Goal: Task Accomplishment & Management: Use online tool/utility

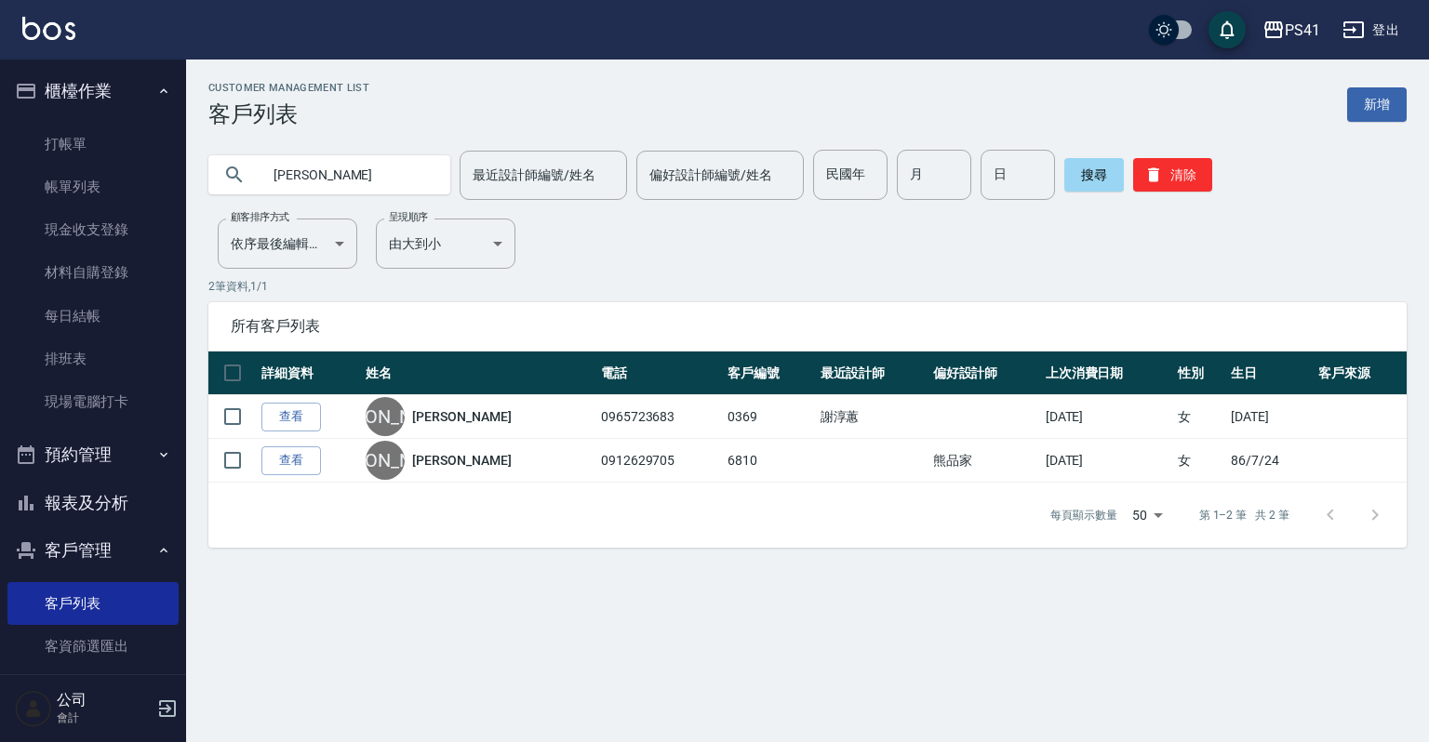
type input "[PERSON_NAME]"
click at [60, 135] on link "打帳單" at bounding box center [92, 144] width 171 height 43
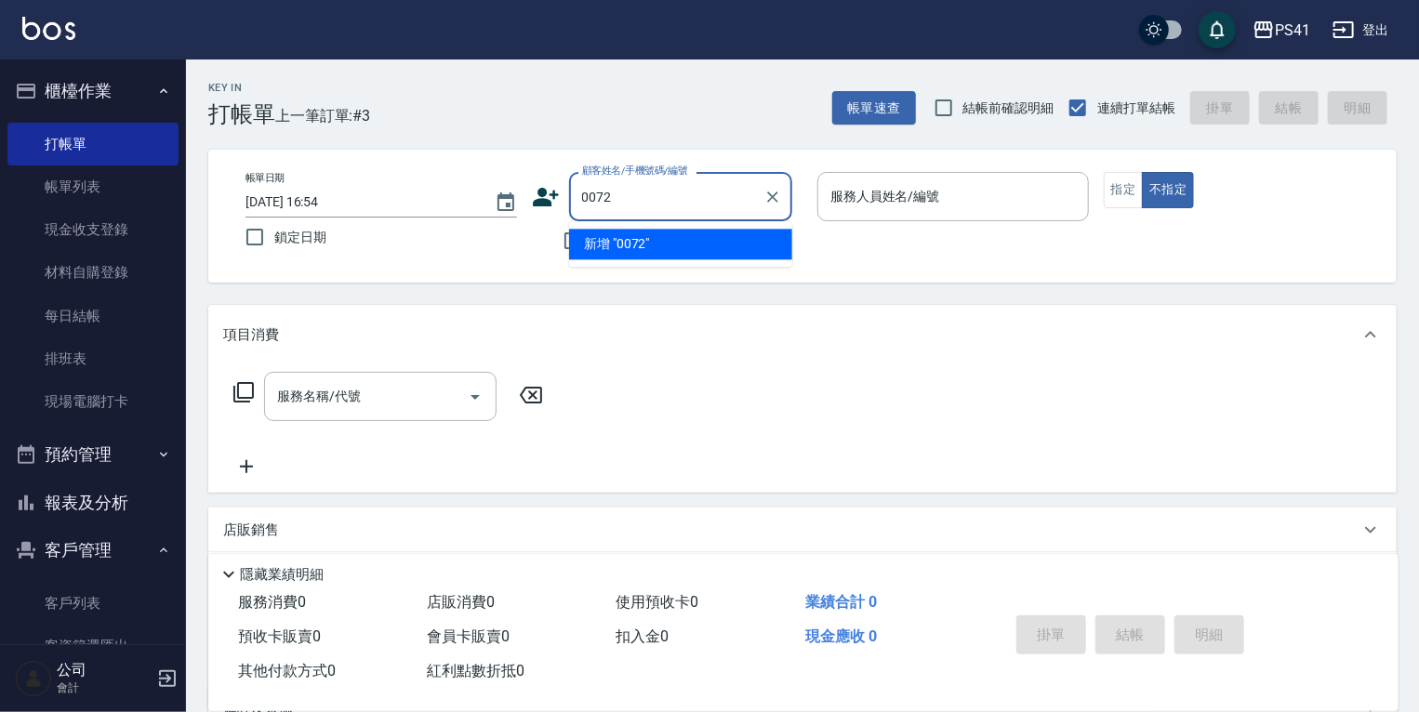
type input "0072"
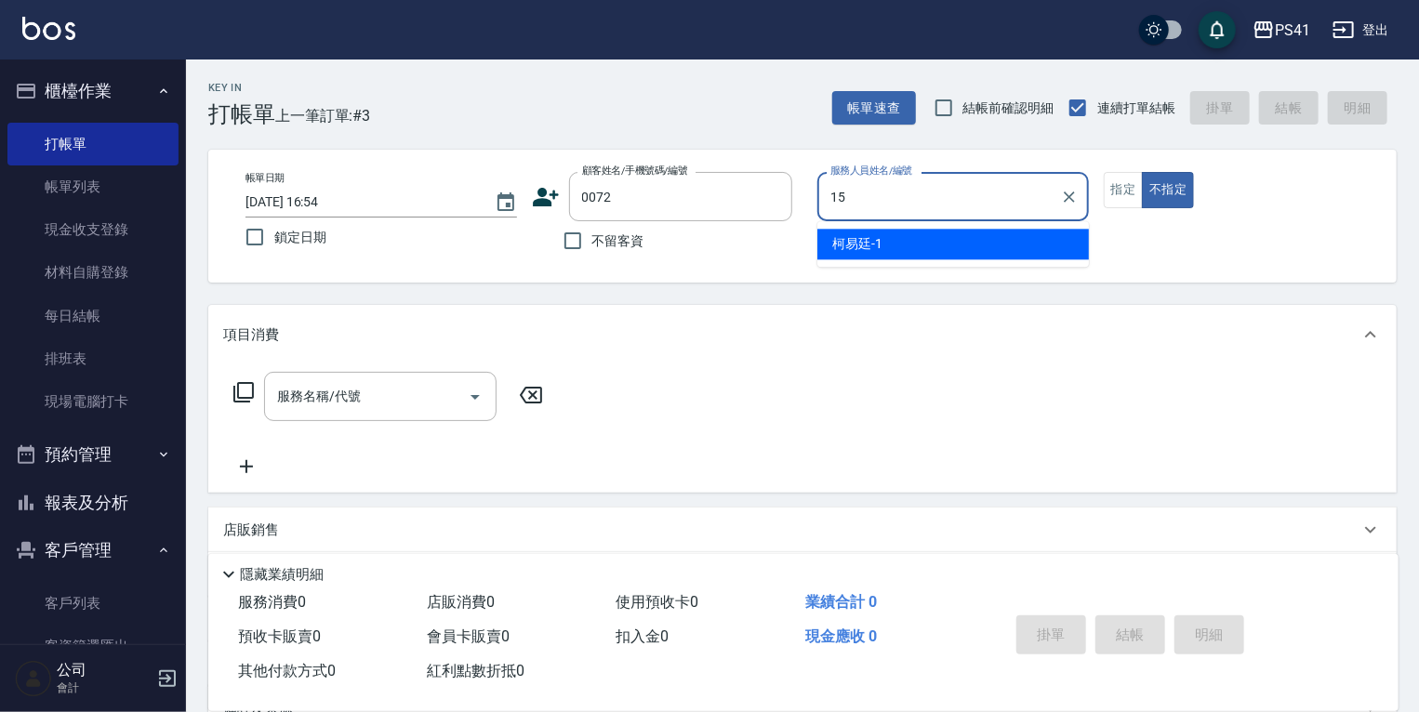
type input "155"
type input "[PERSON_NAME]/0985936972/0072"
type input "[PERSON_NAME]-15"
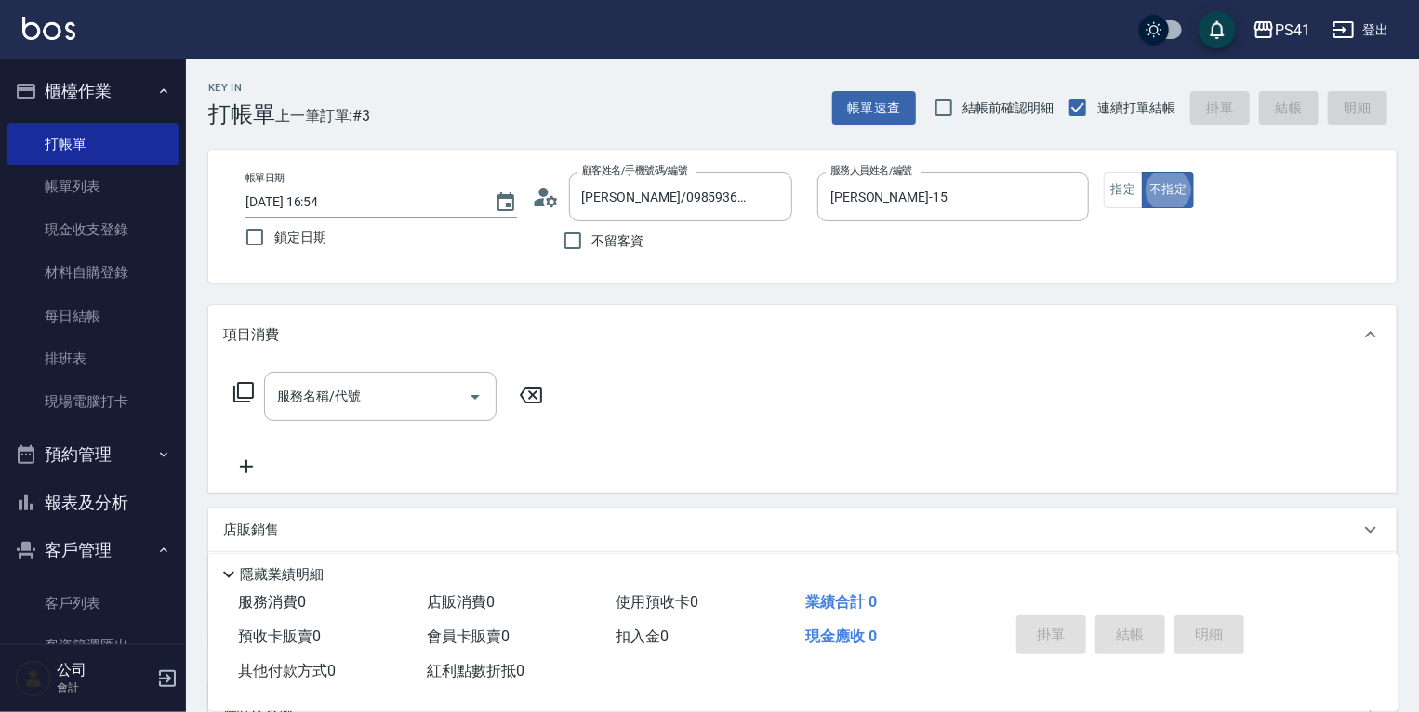
type button "false"
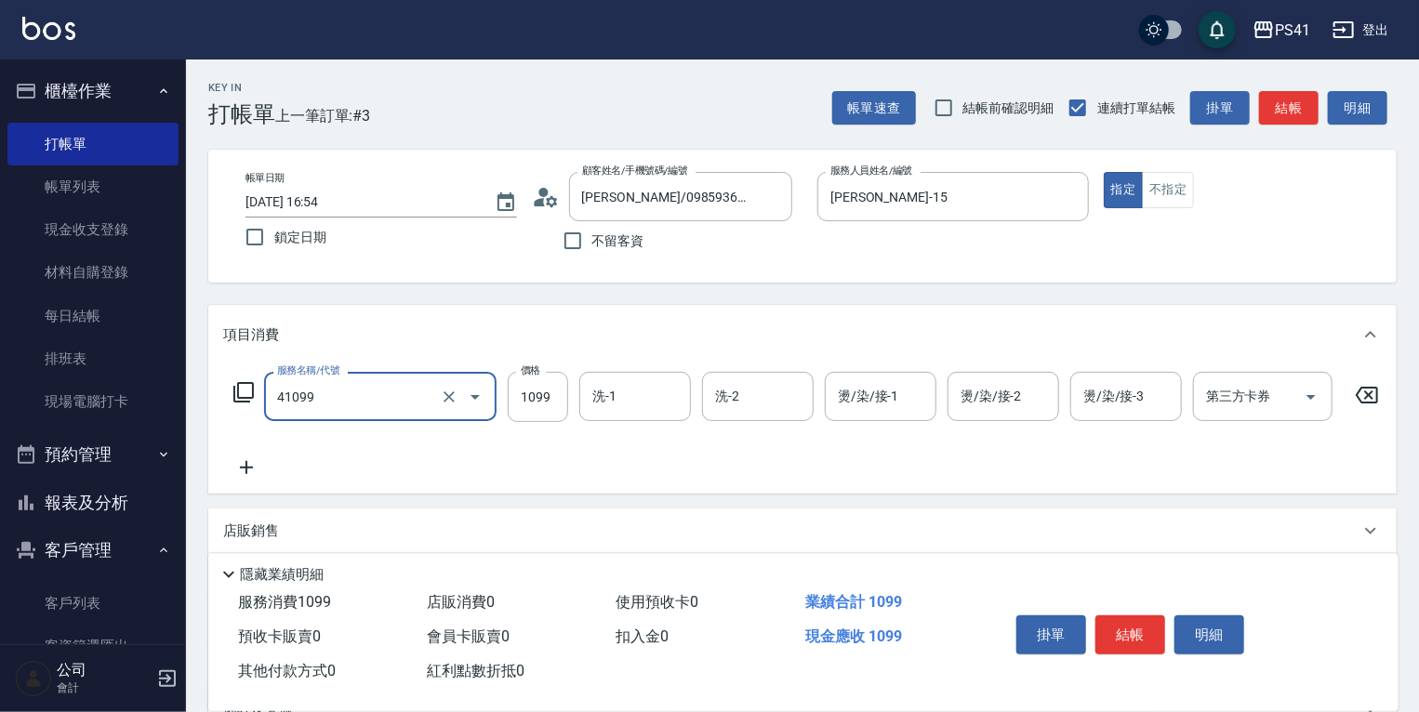
type input "公司活動/早鳥(41099)"
type input "1899"
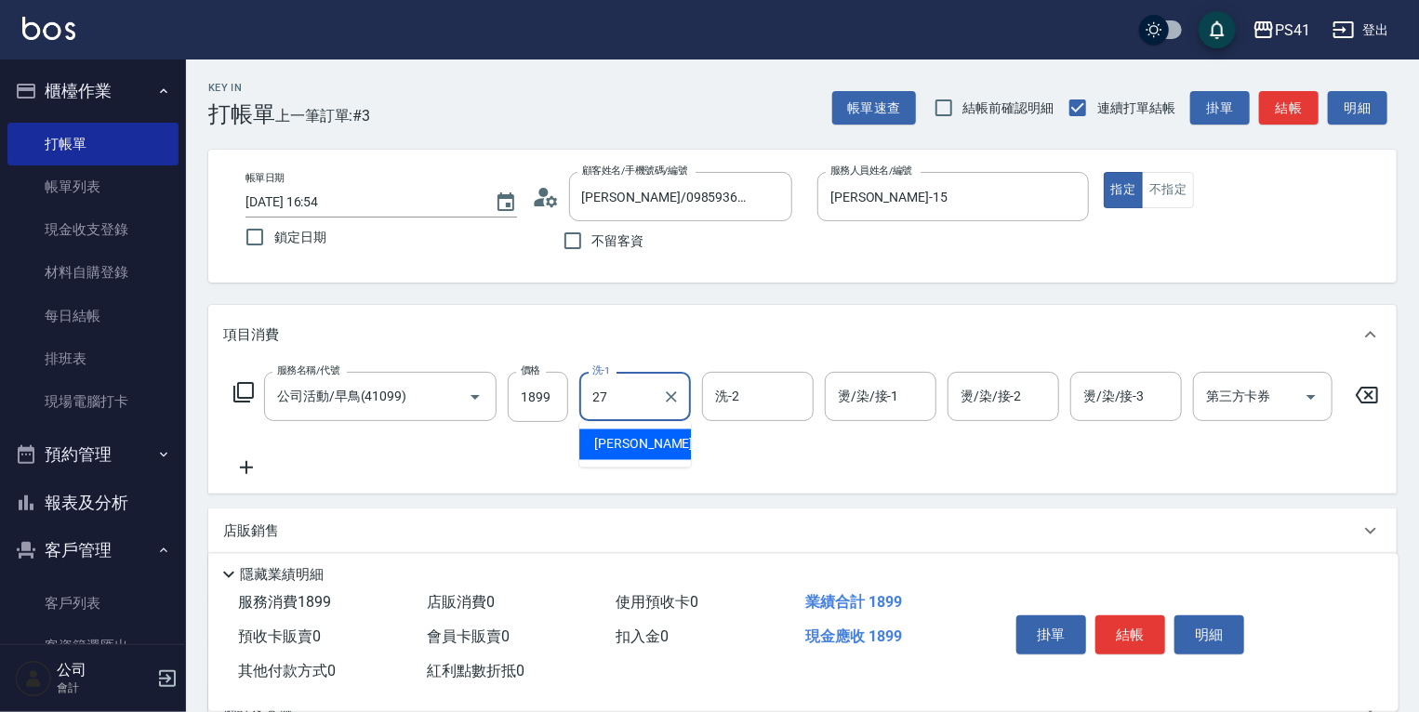
type input "佳佳-27"
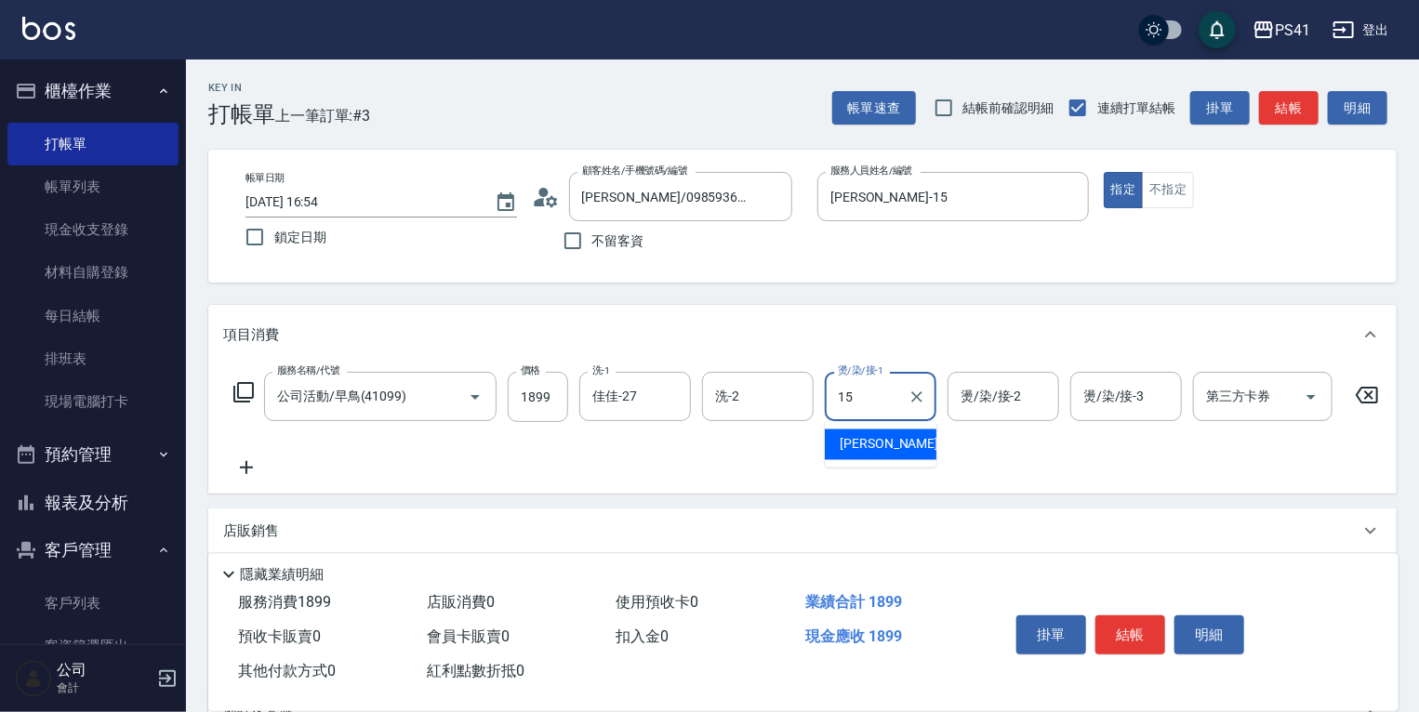
type input "[PERSON_NAME]-15"
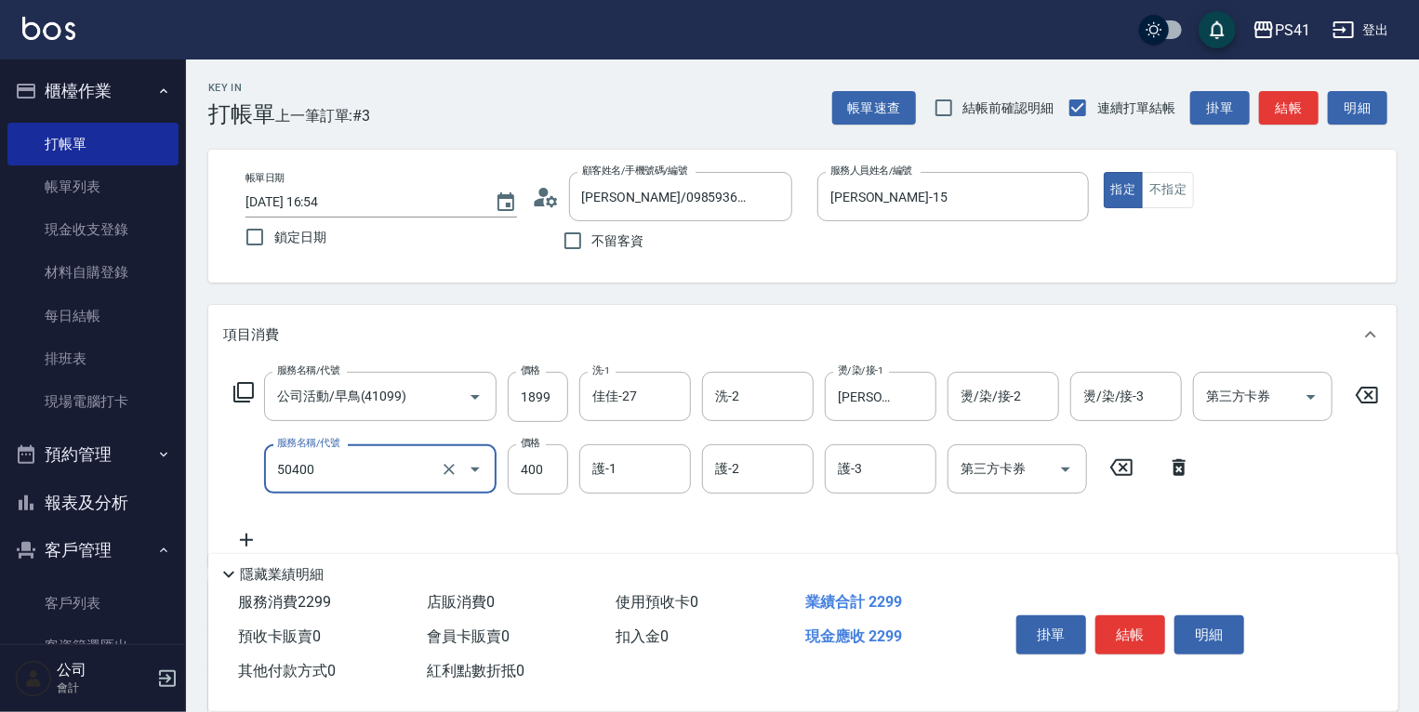
type input "原價1~400護髮(50400)"
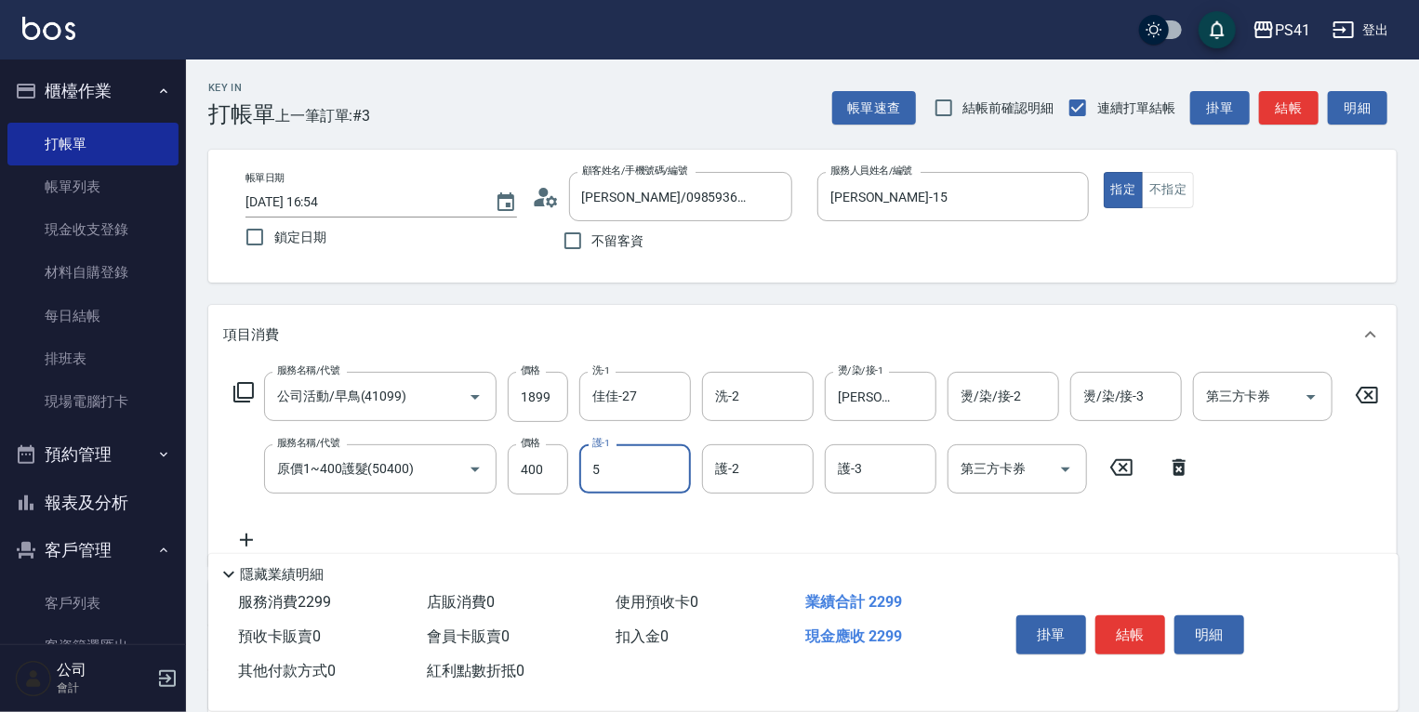
type input "Rolla-5"
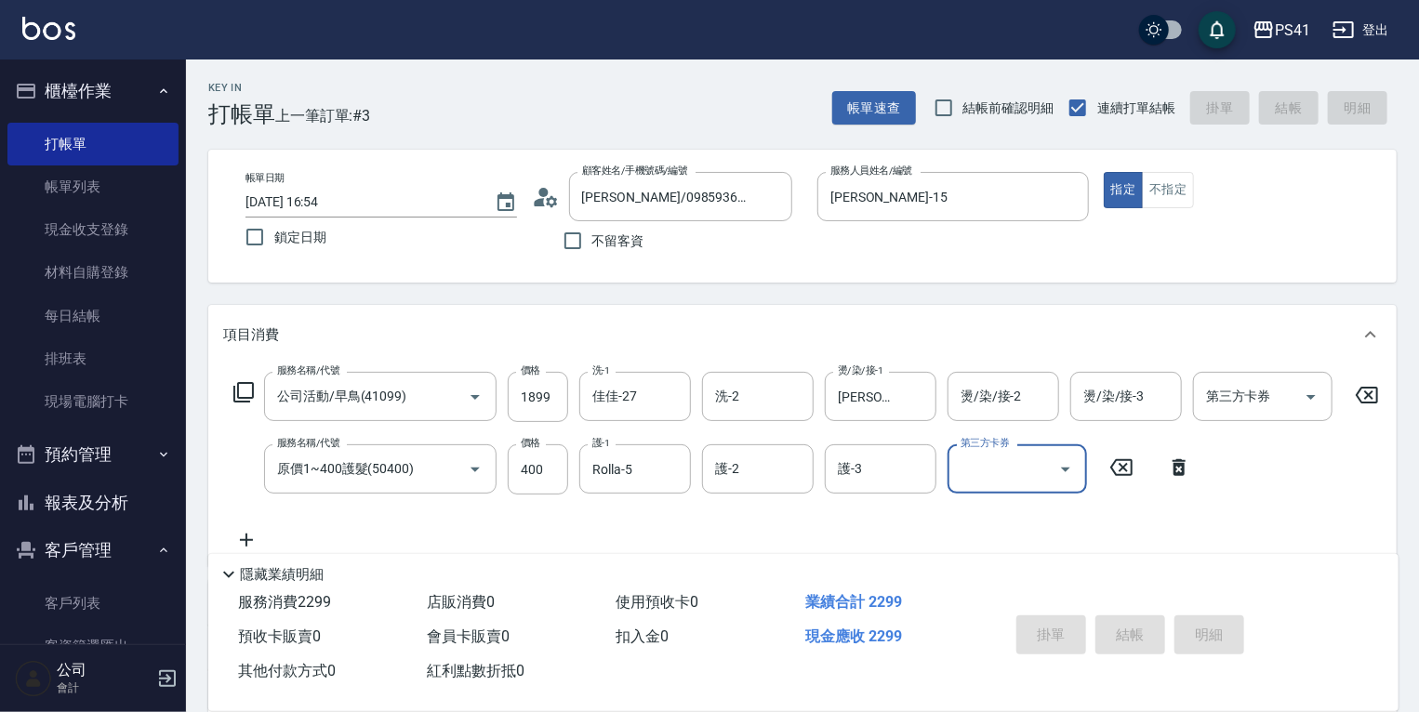
type input "[DATE] 16:55"
